Goal: Navigation & Orientation: Find specific page/section

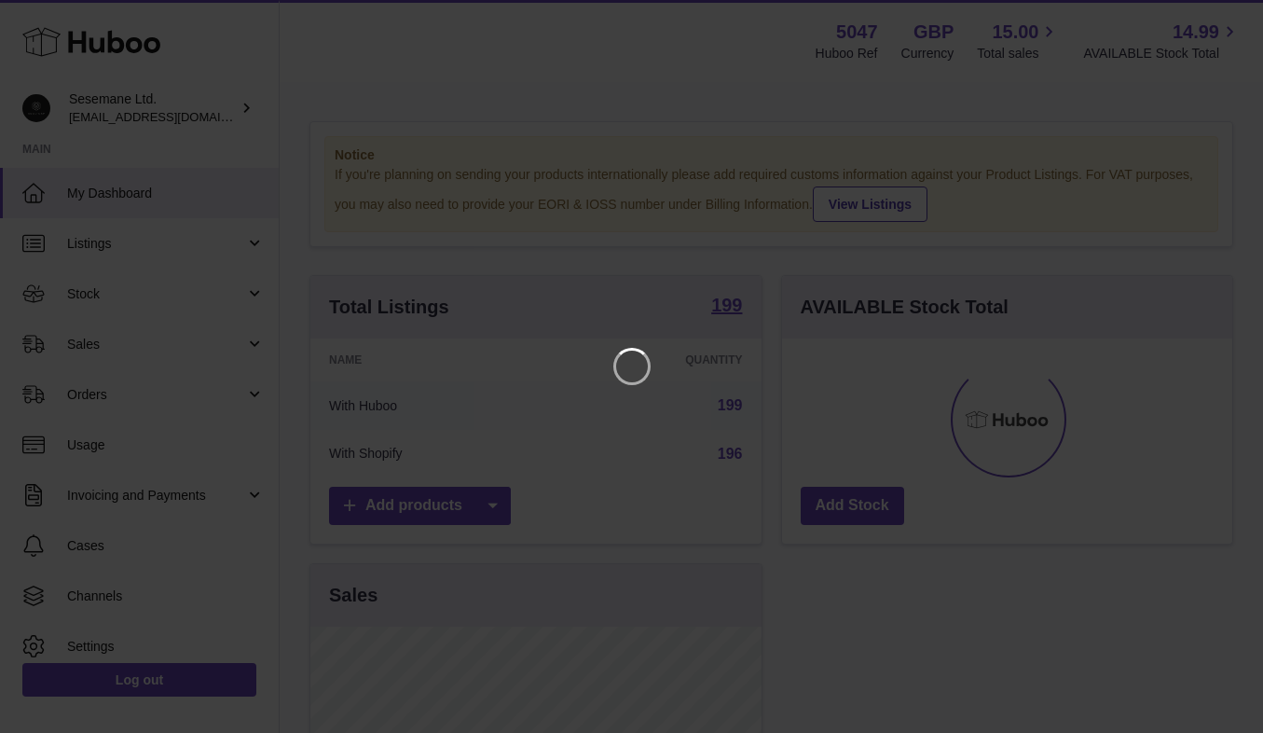
scroll to position [291, 450]
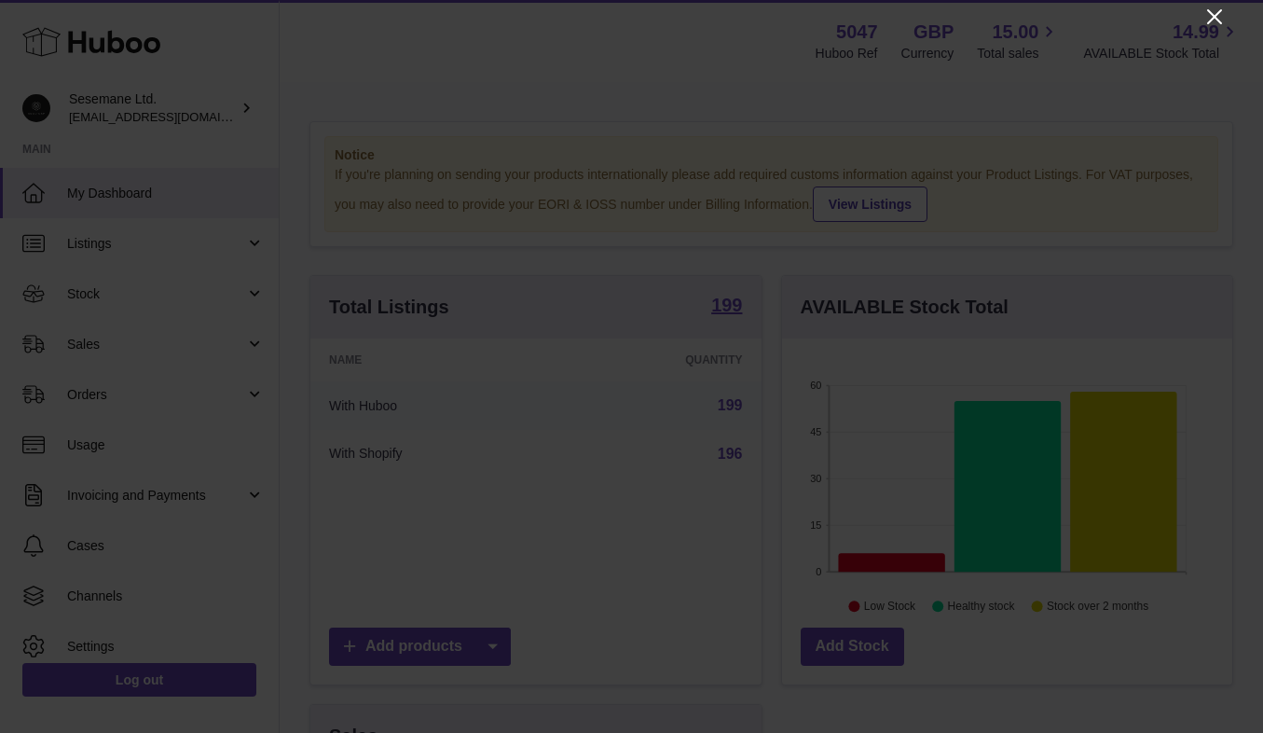
click at [1219, 13] on icon "Close" at bounding box center [1214, 16] width 15 height 15
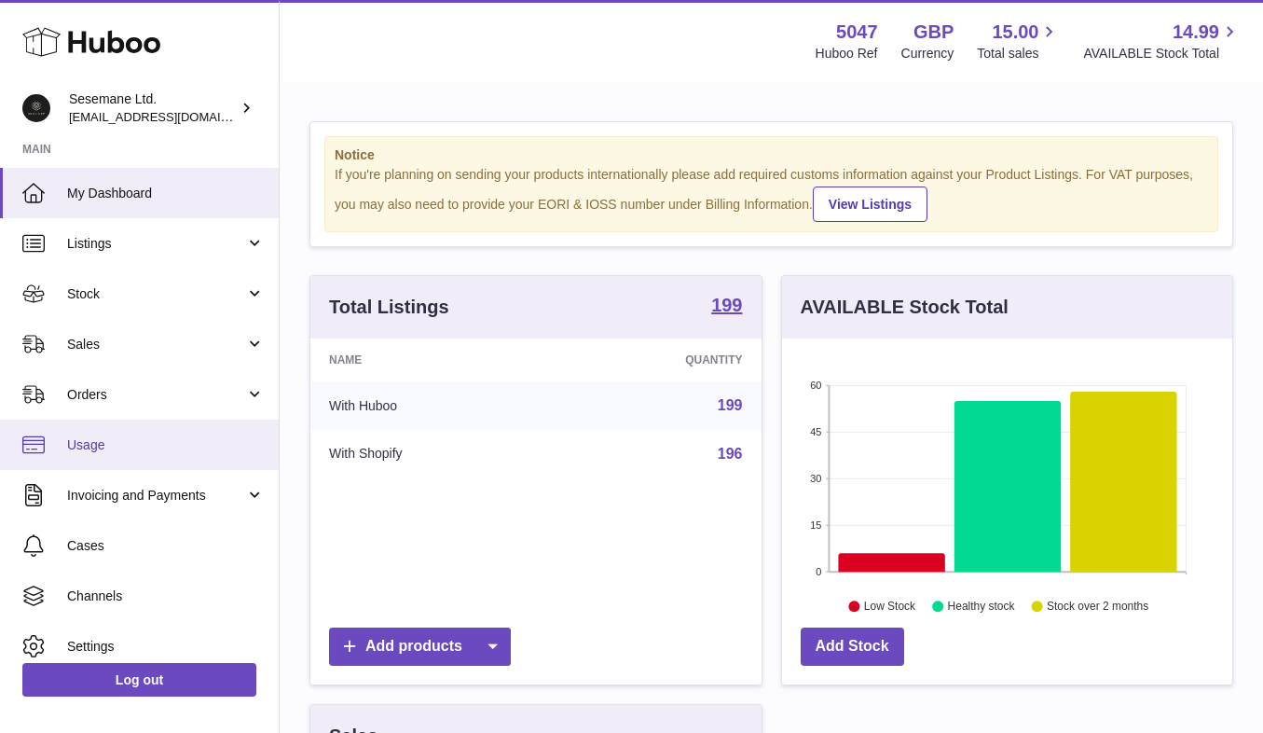
click at [128, 447] on span "Usage" at bounding box center [166, 445] width 198 height 18
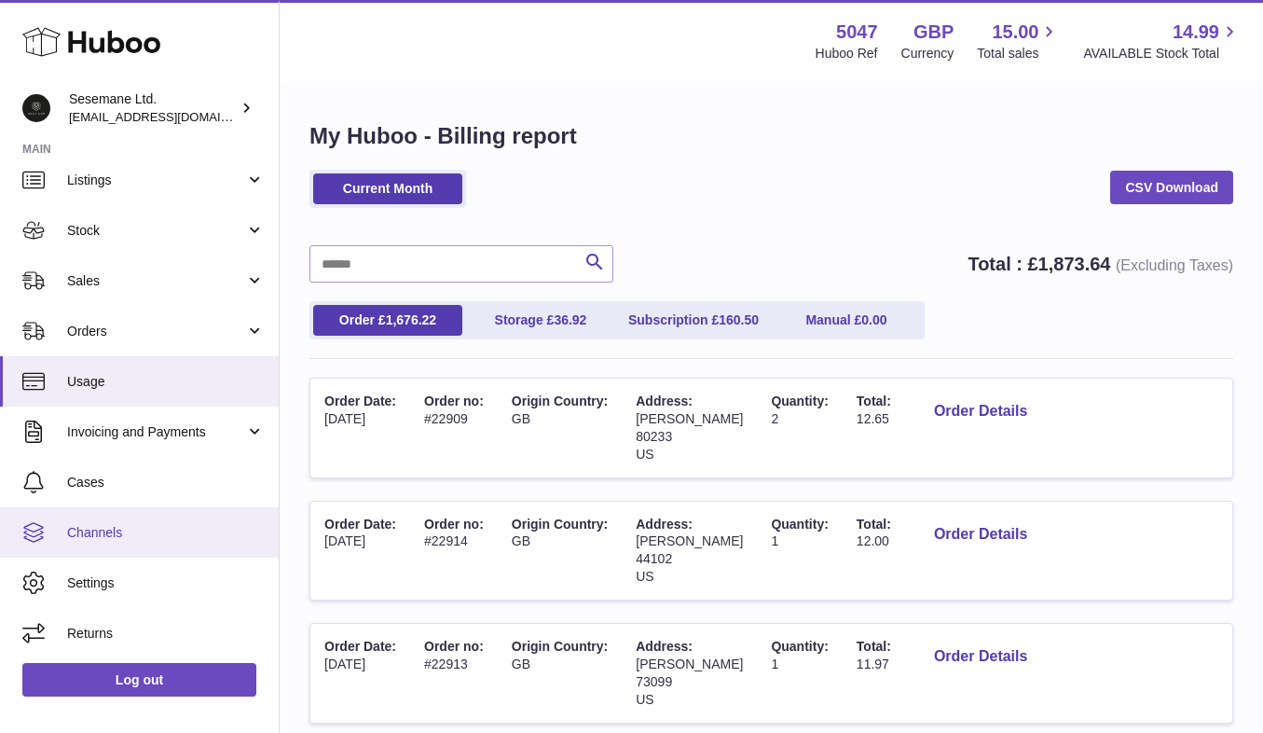
scroll to position [63, 0]
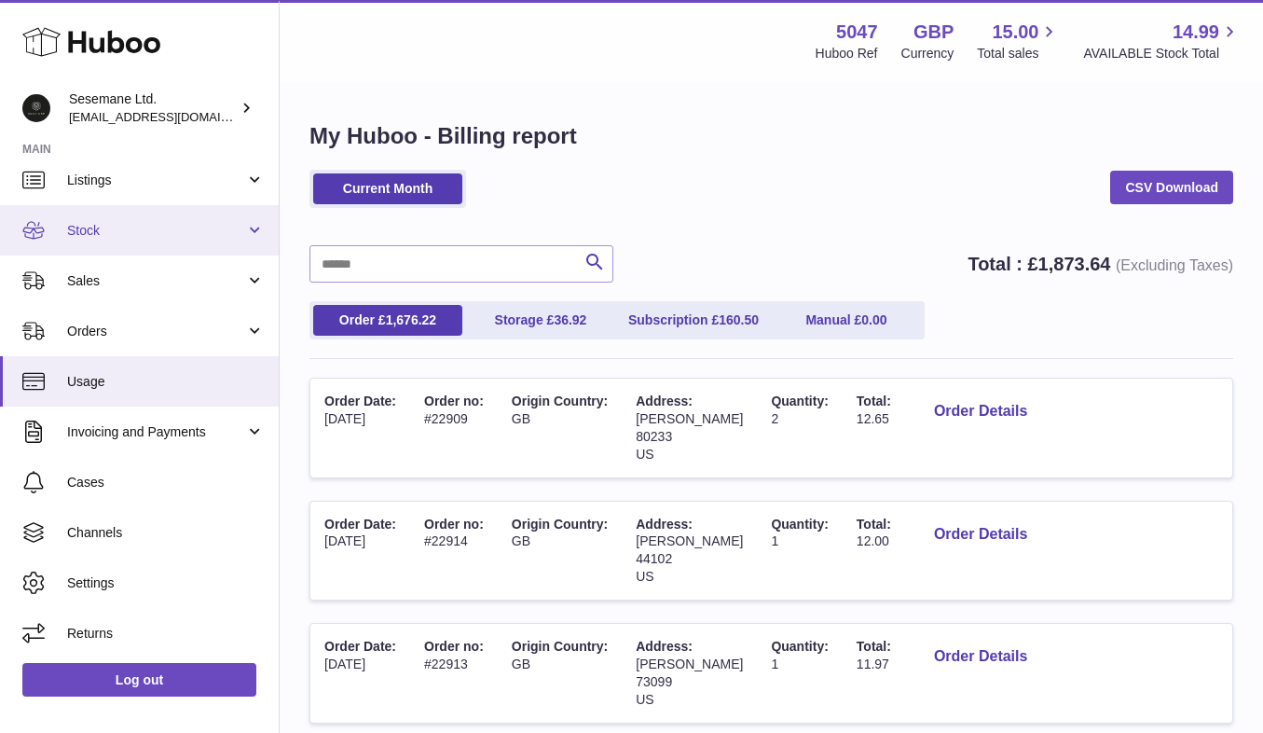
click at [127, 210] on link "Stock" at bounding box center [139, 230] width 279 height 50
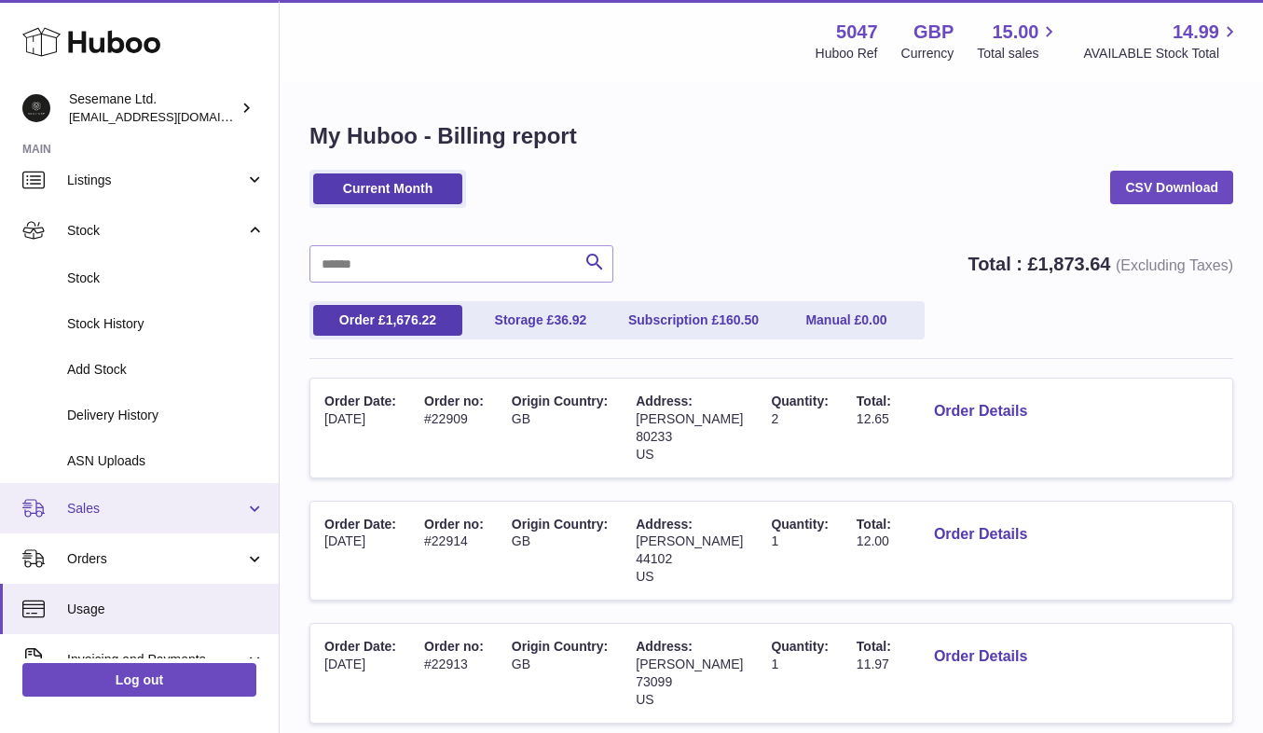
click at [115, 501] on span "Sales" at bounding box center [156, 509] width 178 height 18
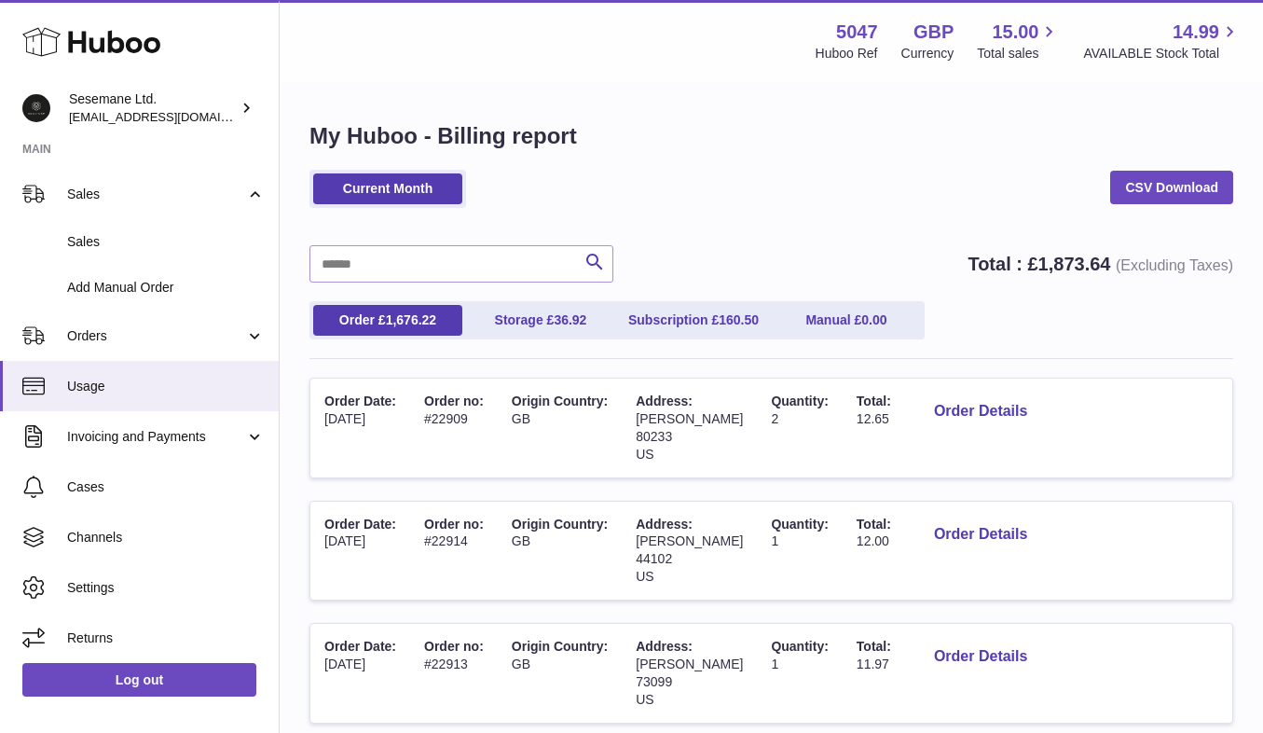
scroll to position [377, 0]
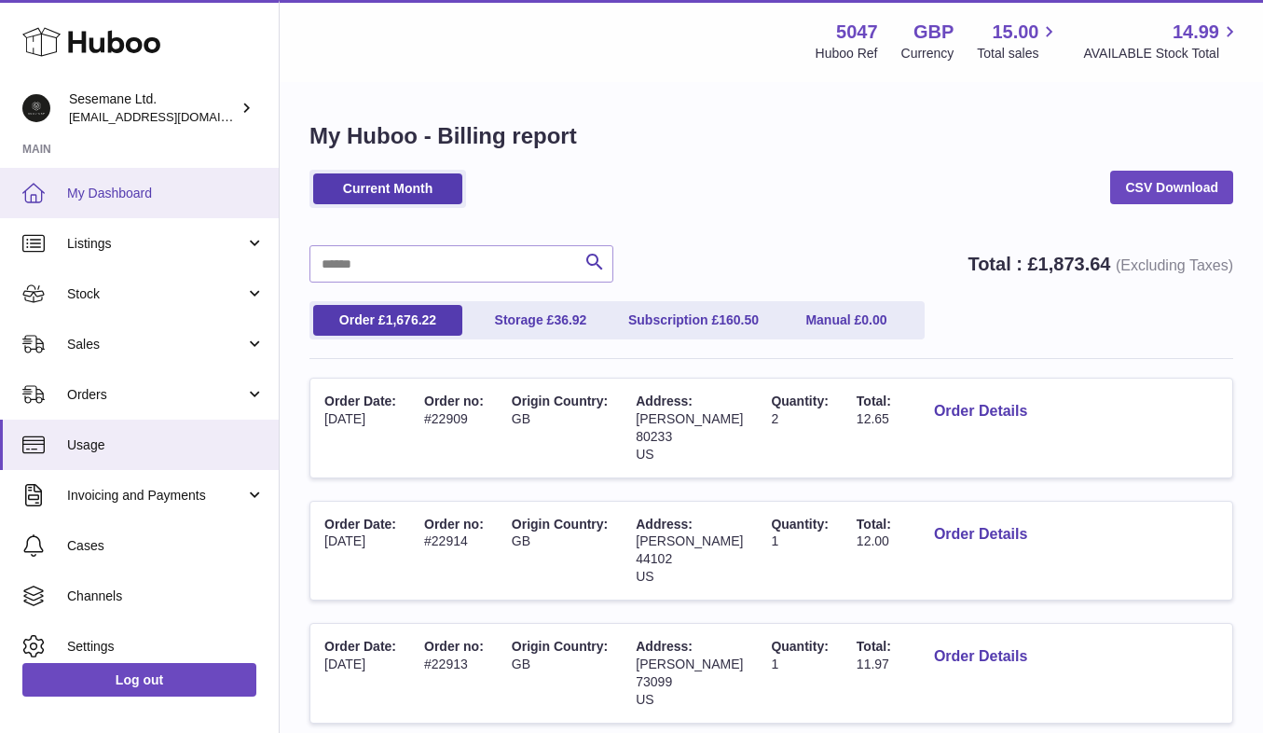
click at [93, 195] on span "My Dashboard" at bounding box center [166, 194] width 198 height 18
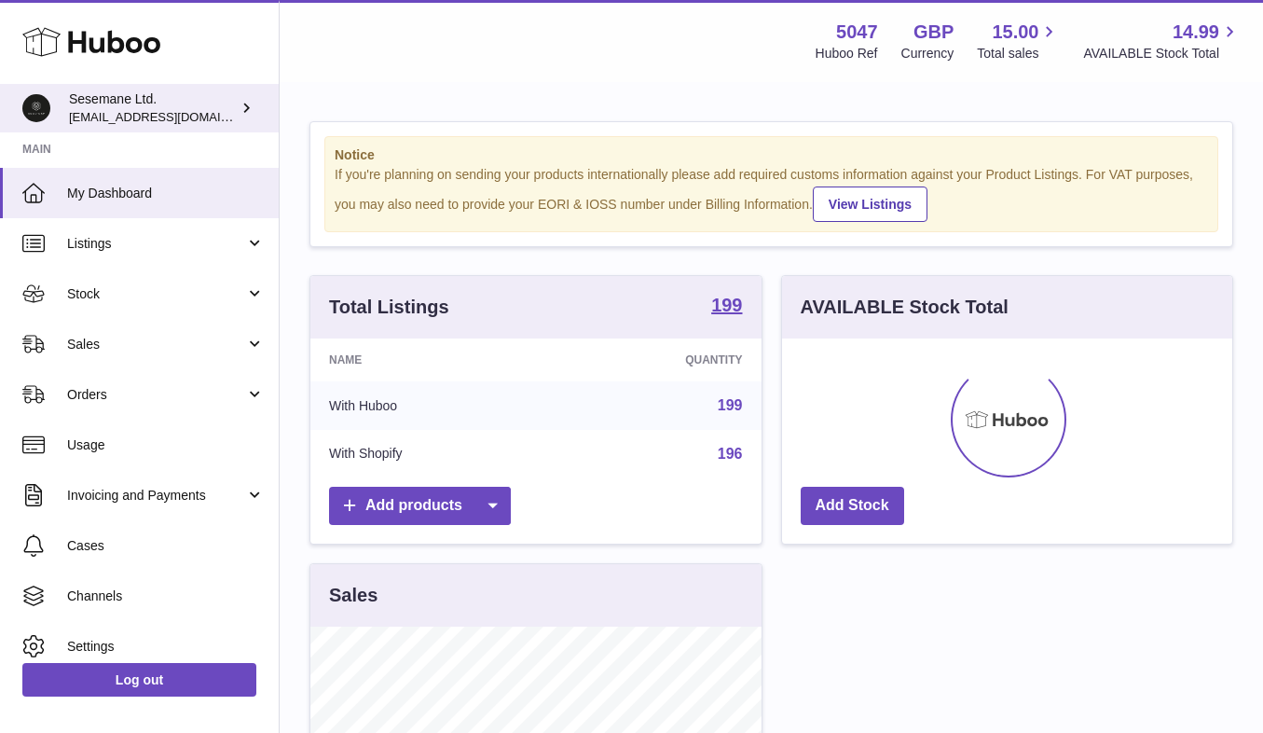
click at [137, 104] on div "Sesemane Ltd. info@soulcap.com" at bounding box center [153, 107] width 168 height 35
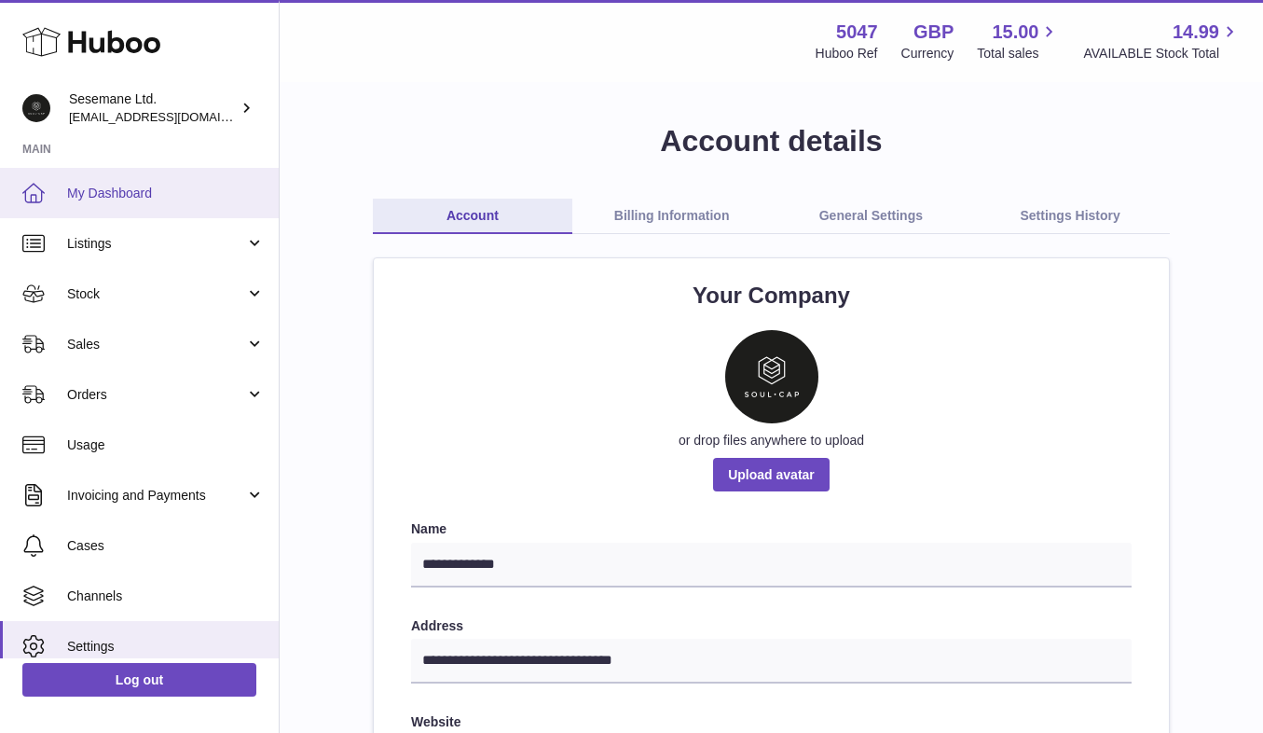
click at [83, 191] on span "My Dashboard" at bounding box center [166, 194] width 198 height 18
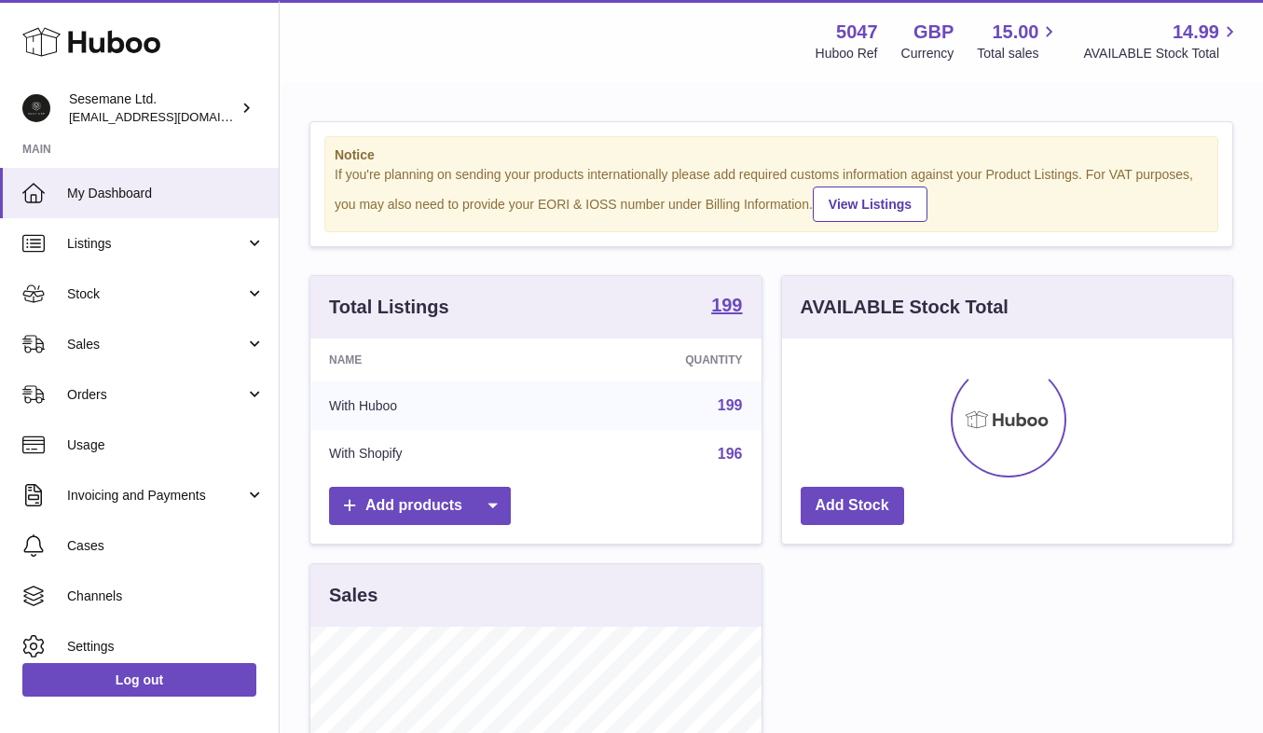
scroll to position [291, 450]
